Goal: Navigation & Orientation: Find specific page/section

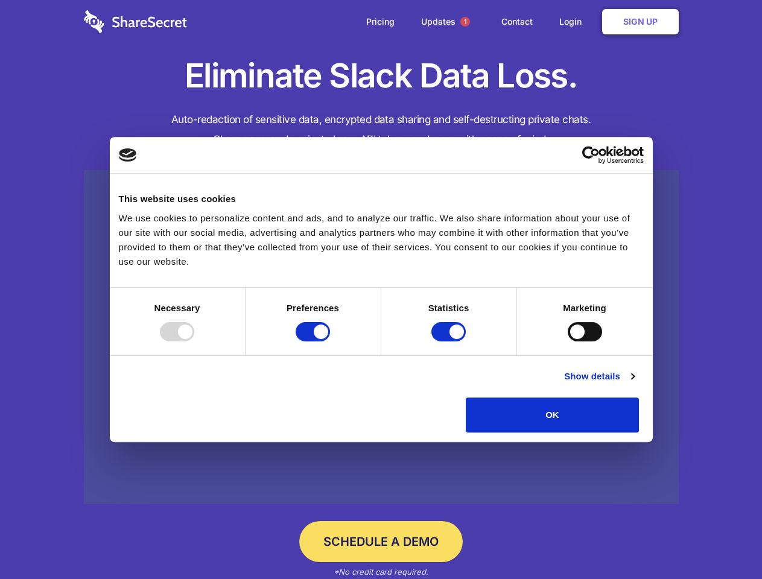
click at [194, 341] on div at bounding box center [177, 331] width 34 height 19
click at [330, 341] on input "Preferences" at bounding box center [313, 331] width 34 height 19
checkbox input "false"
click at [450, 341] on input "Statistics" at bounding box center [448, 331] width 34 height 19
checkbox input "false"
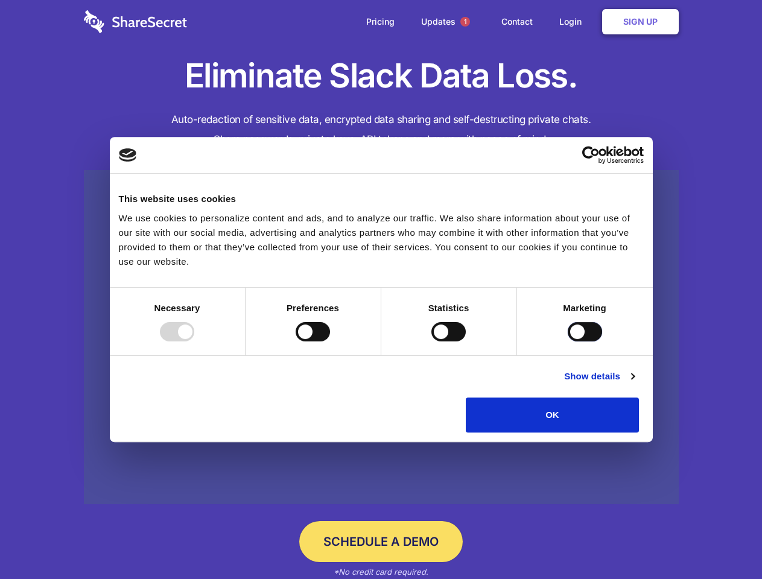
click at [568, 341] on input "Marketing" at bounding box center [585, 331] width 34 height 19
checkbox input "true"
click at [634, 384] on link "Show details" at bounding box center [599, 376] width 70 height 14
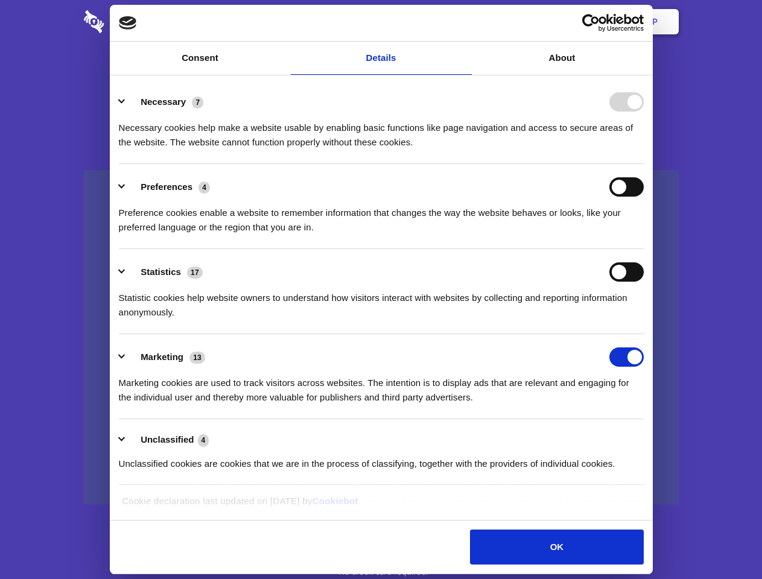
click at [644, 235] on div "Preferences 4 Preference cookies enable a website to remember information that …" at bounding box center [381, 205] width 525 height 57
click at [464, 22] on span "1" at bounding box center [465, 22] width 10 height 10
